Goal: Task Accomplishment & Management: Manage account settings

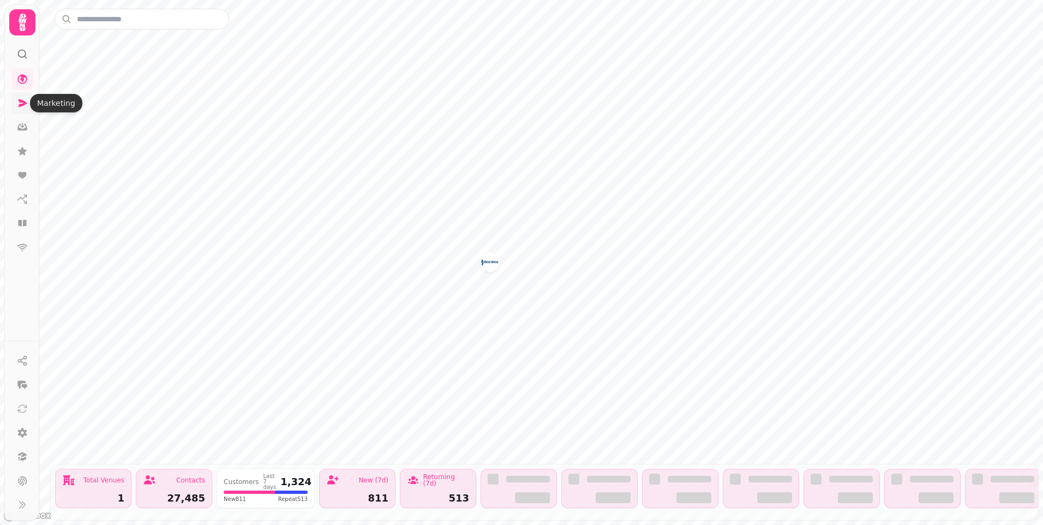
click at [22, 106] on icon at bounding box center [22, 103] width 11 height 11
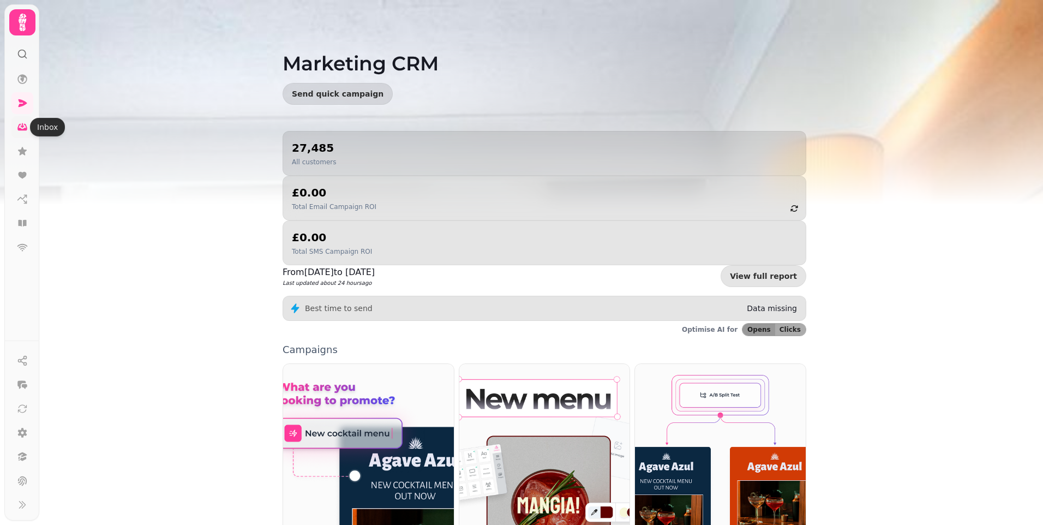
click at [26, 131] on icon at bounding box center [22, 127] width 11 height 11
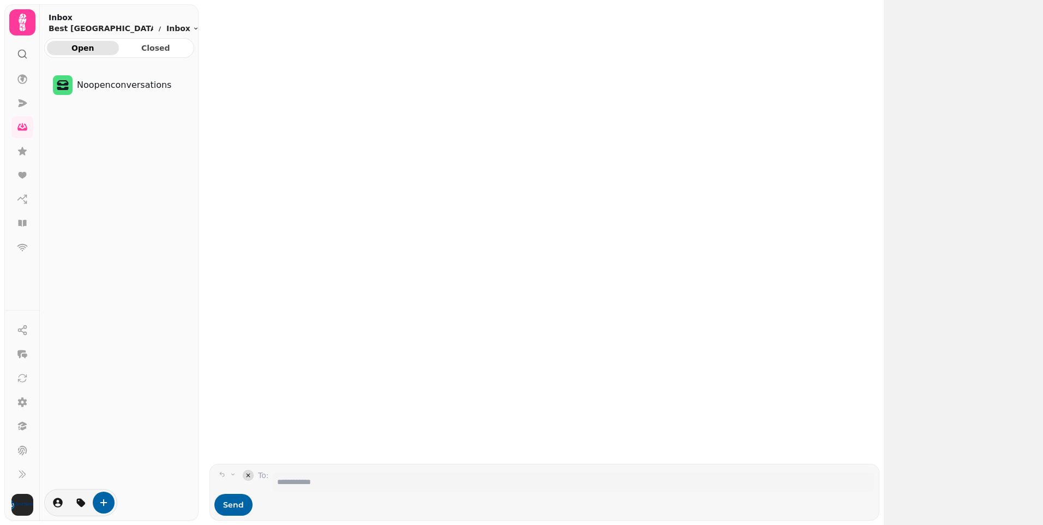
click at [77, 49] on span "Open" at bounding box center [83, 48] width 55 height 8
click at [148, 51] on span "Closed" at bounding box center [156, 48] width 55 height 8
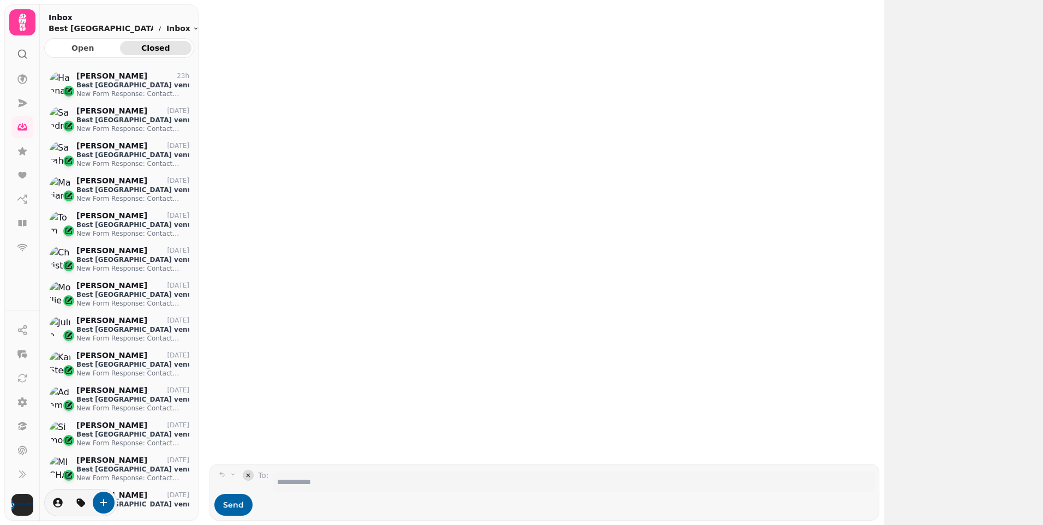
scroll to position [9, 9]
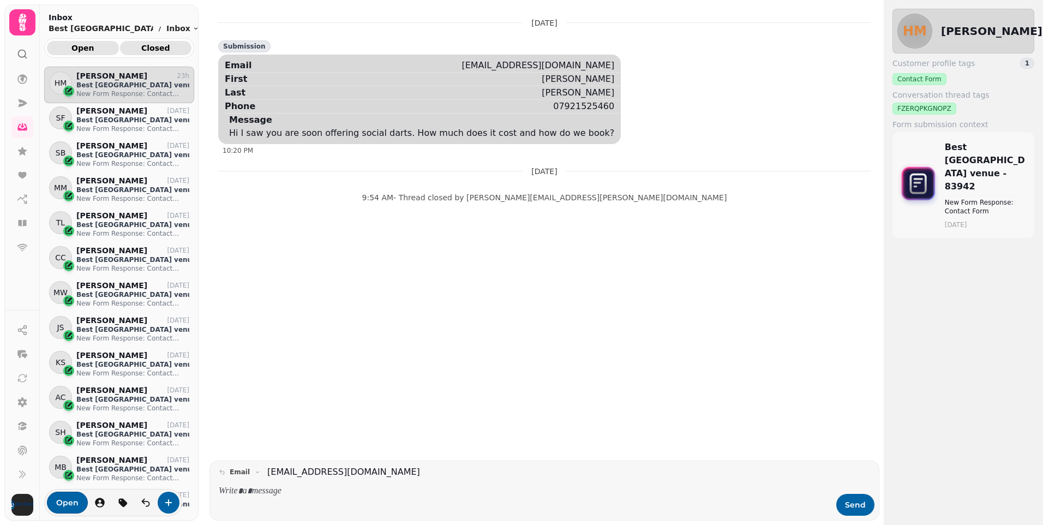
click at [86, 47] on span "Open" at bounding box center [83, 48] width 55 height 8
